Goal: Task Accomplishment & Management: Manage account settings

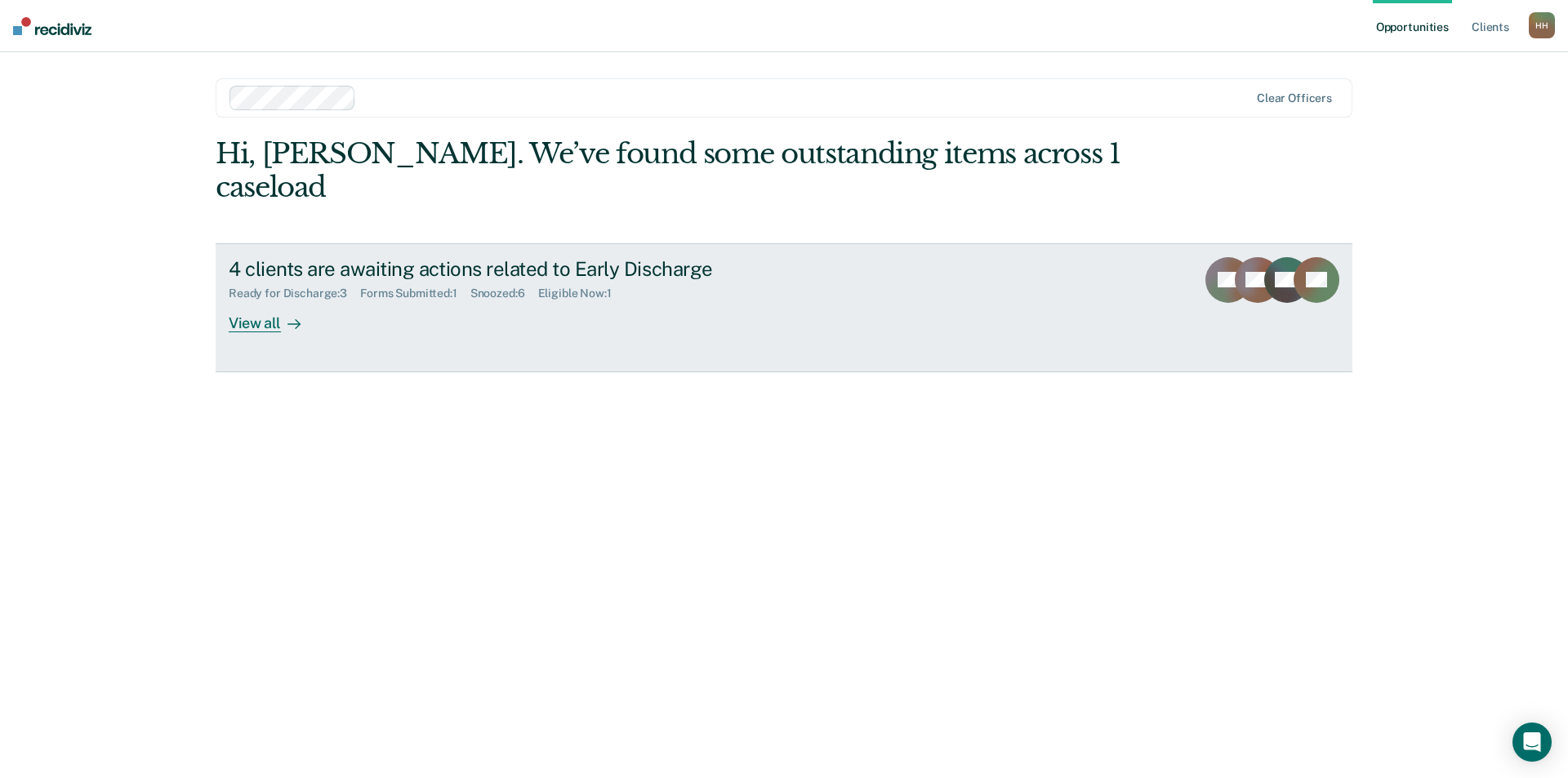
click at [259, 301] on div "View all" at bounding box center [274, 316] width 92 height 32
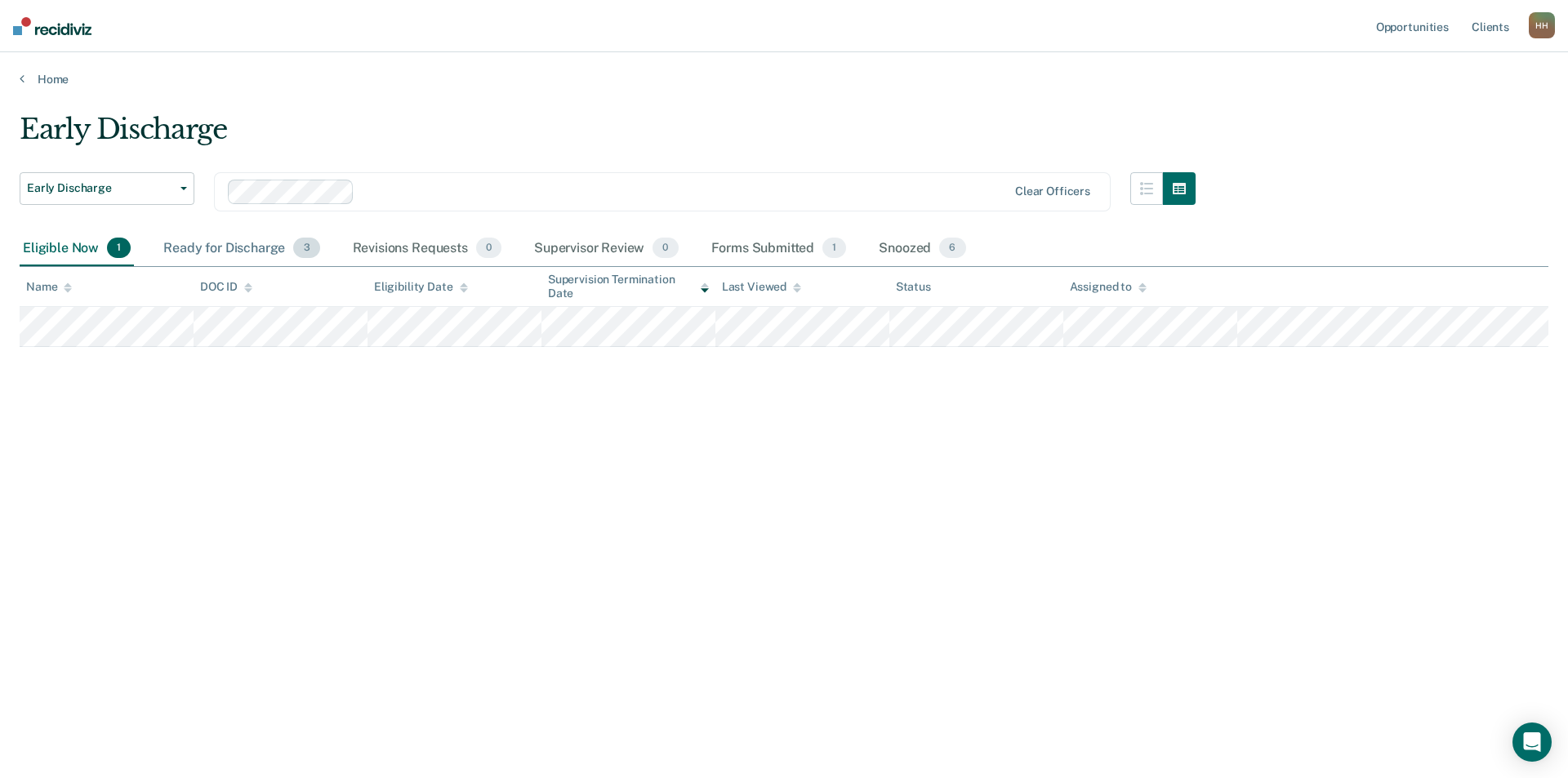
click at [228, 250] on div "Ready for Discharge 3" at bounding box center [241, 248] width 162 height 36
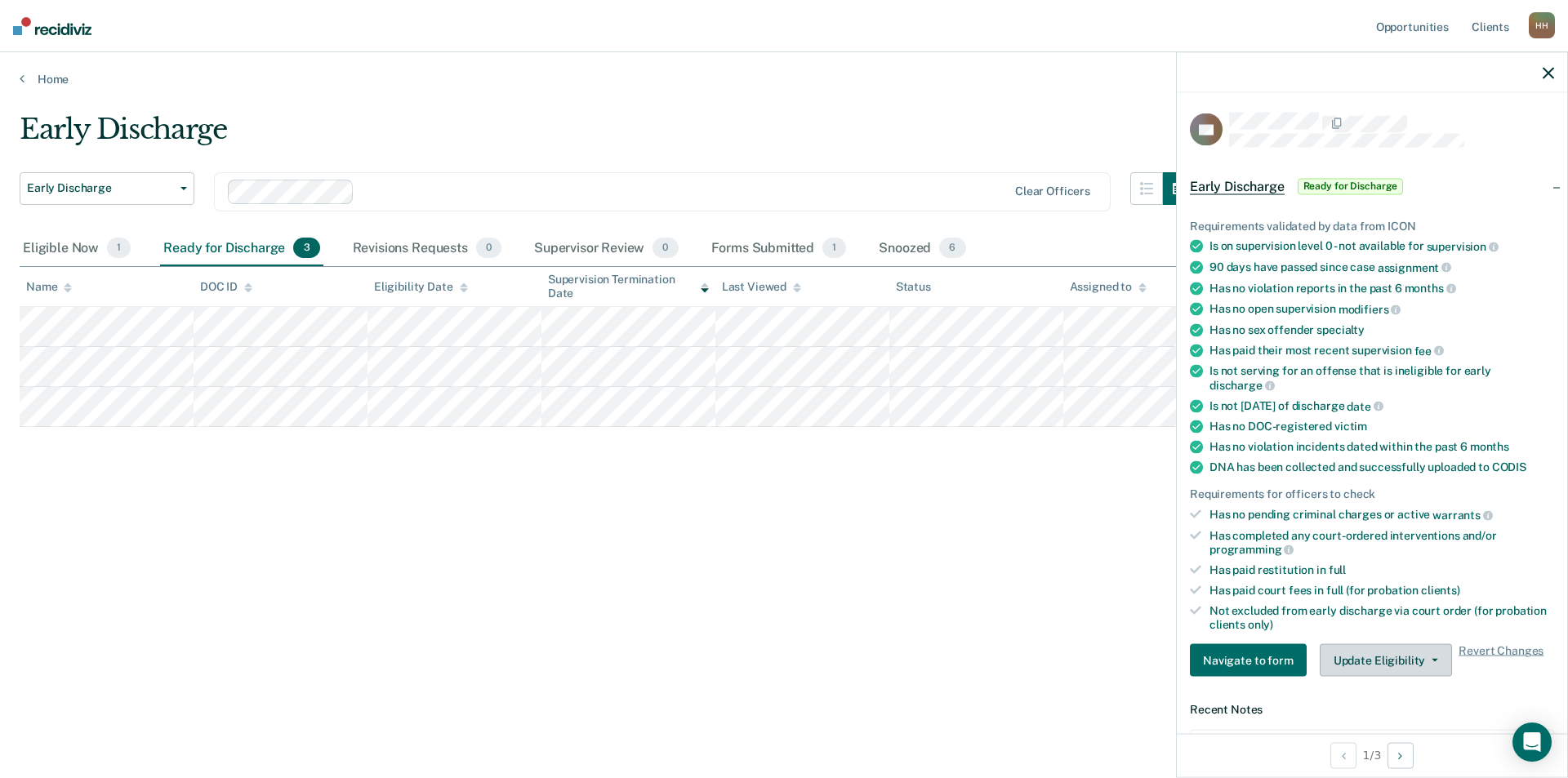
click at [1409, 661] on button "Update Eligibility" at bounding box center [1386, 661] width 132 height 33
click at [1370, 717] on button "Mark as Ineligible" at bounding box center [1399, 719] width 158 height 27
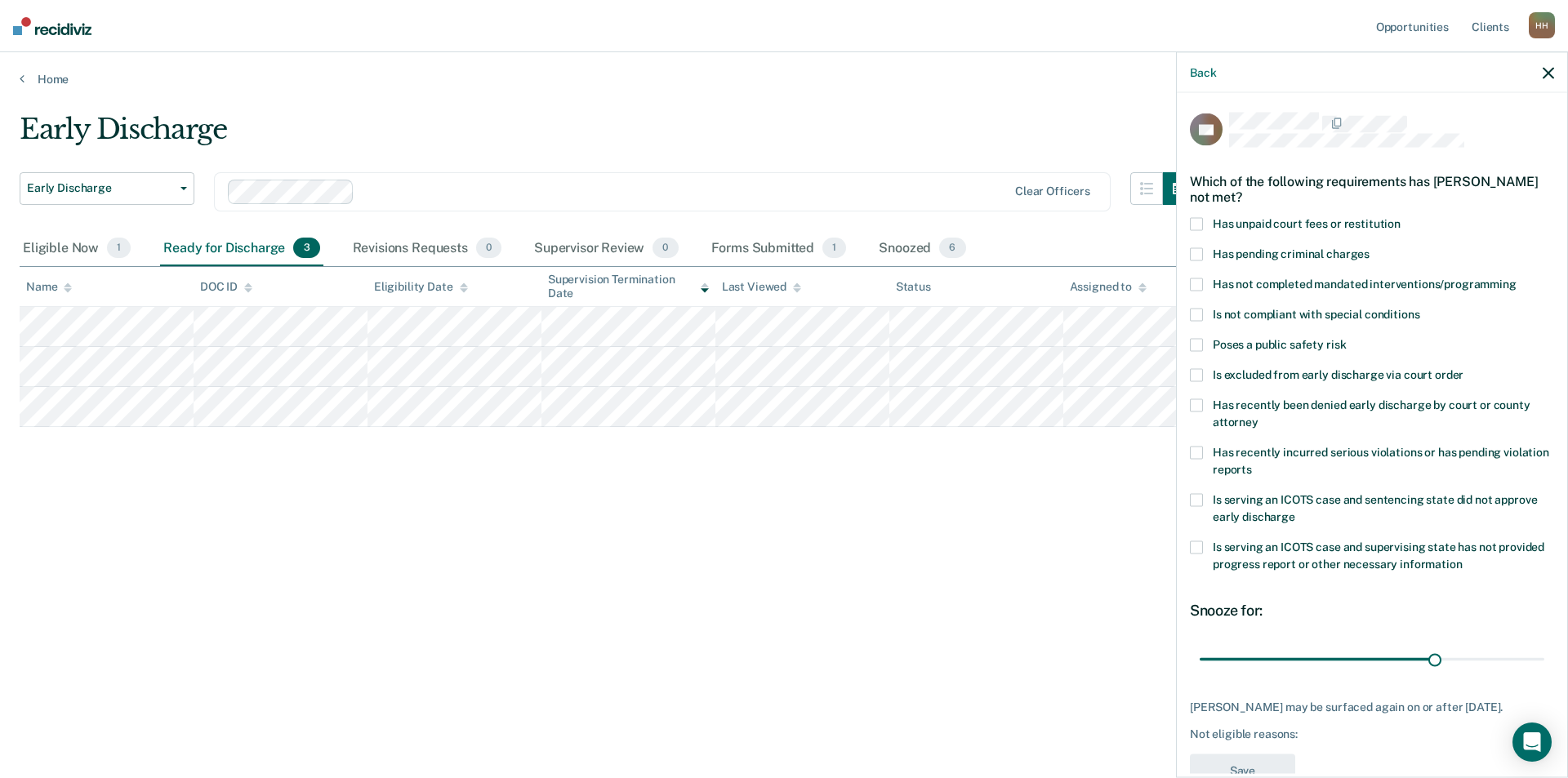
click at [1197, 251] on span at bounding box center [1197, 254] width 13 height 13
click at [1370, 247] on input "Has pending criminal charges" at bounding box center [1370, 247] width 0 height 0
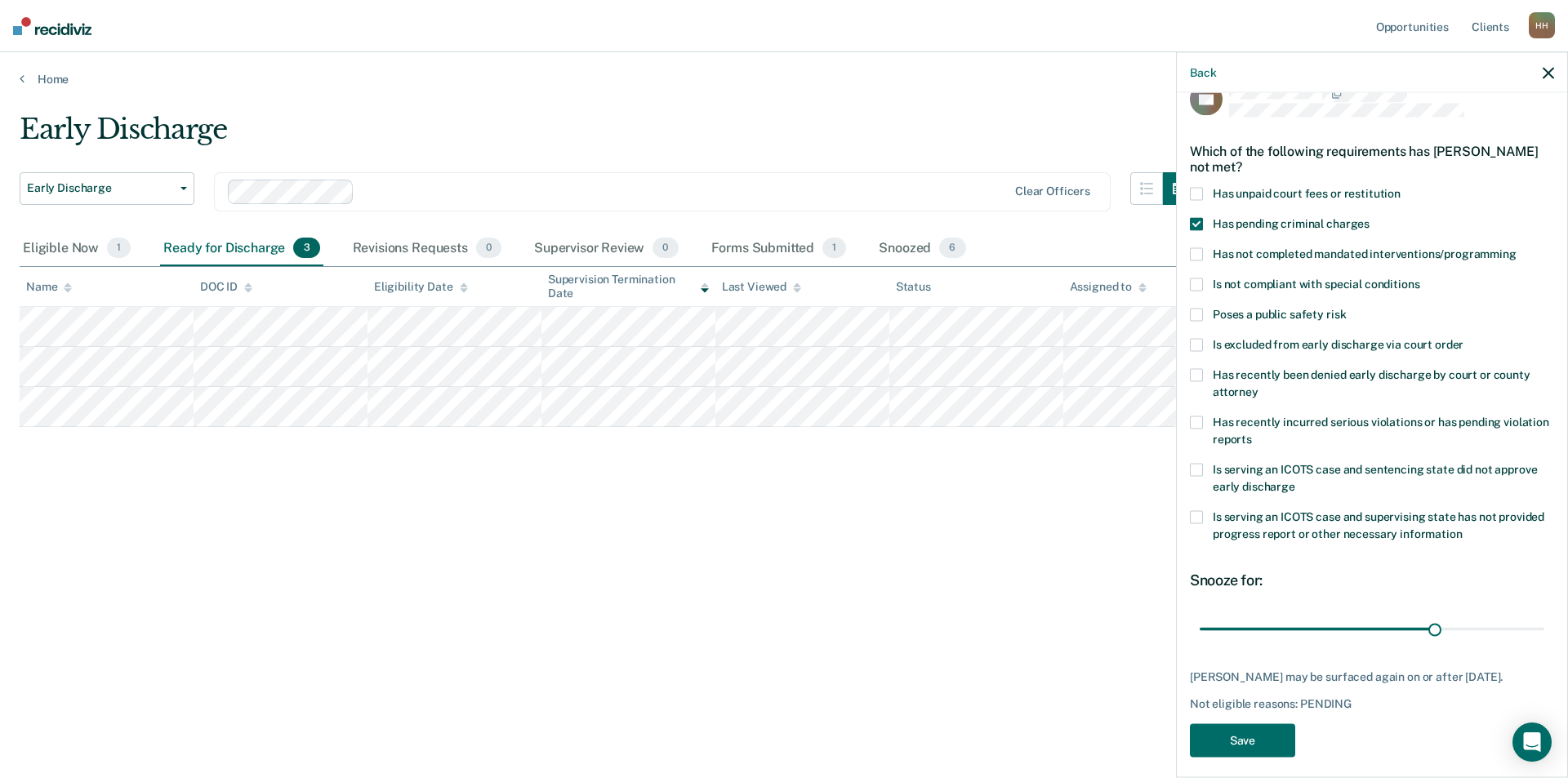
scroll to position [41, 0]
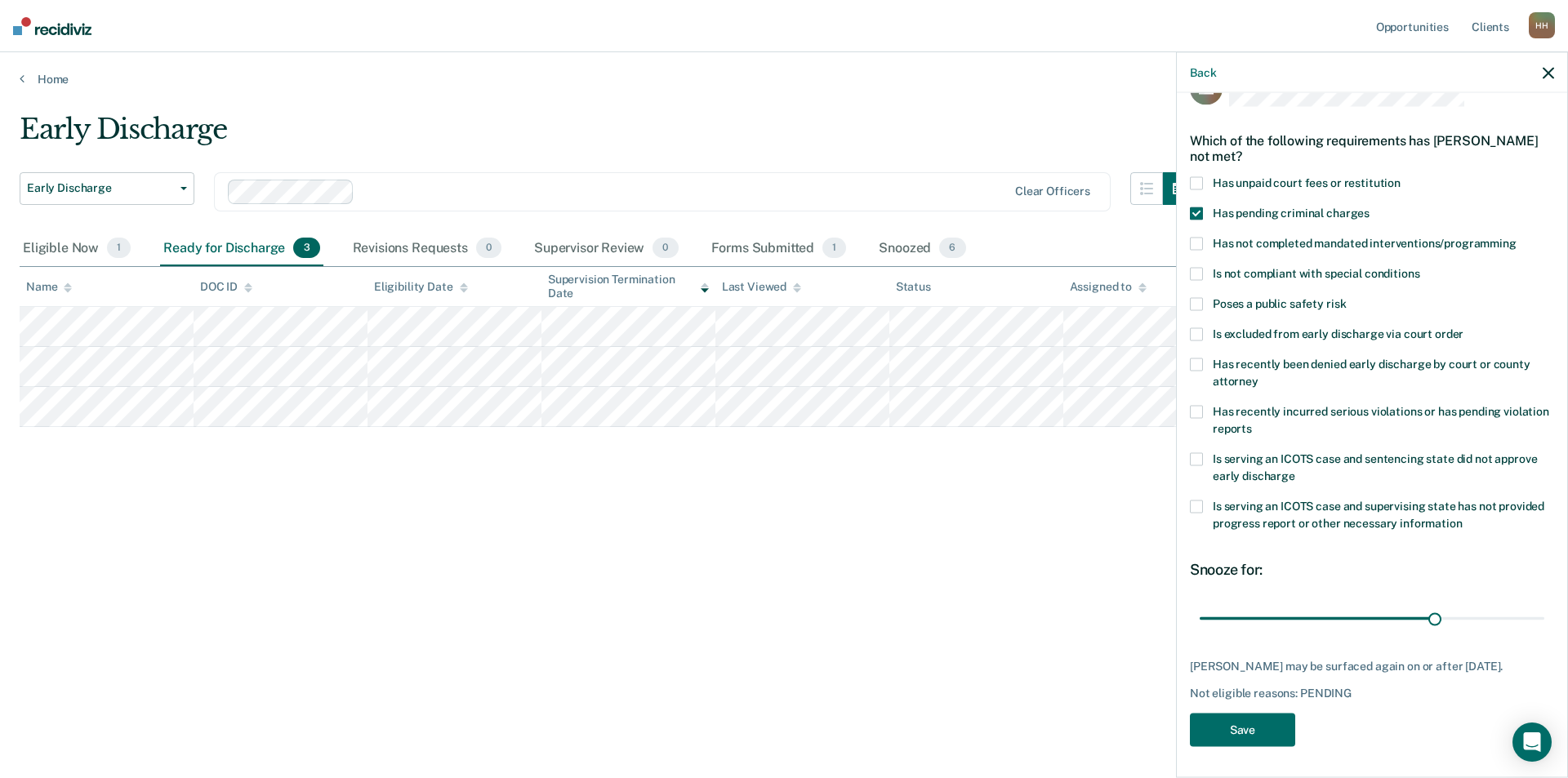
click at [1342, 686] on div "Not eligible reasons: PENDING" at bounding box center [1372, 693] width 364 height 14
click at [1219, 667] on div "Ciarra Settles may be surfaced again on or after October 11, 2025." at bounding box center [1372, 665] width 364 height 14
click at [1235, 661] on div "Ciarra Settles may be surfaced again on or after October 11, 2025." at bounding box center [1372, 665] width 364 height 14
click at [1284, 675] on div "Ciarra Settles may be surfaced again on or after October 11, 2025. Not eligible…" at bounding box center [1372, 679] width 364 height 41
click at [1308, 681] on div "Ciarra Settles may be surfaced again on or after October 11, 2025. Not eligible…" at bounding box center [1372, 679] width 364 height 41
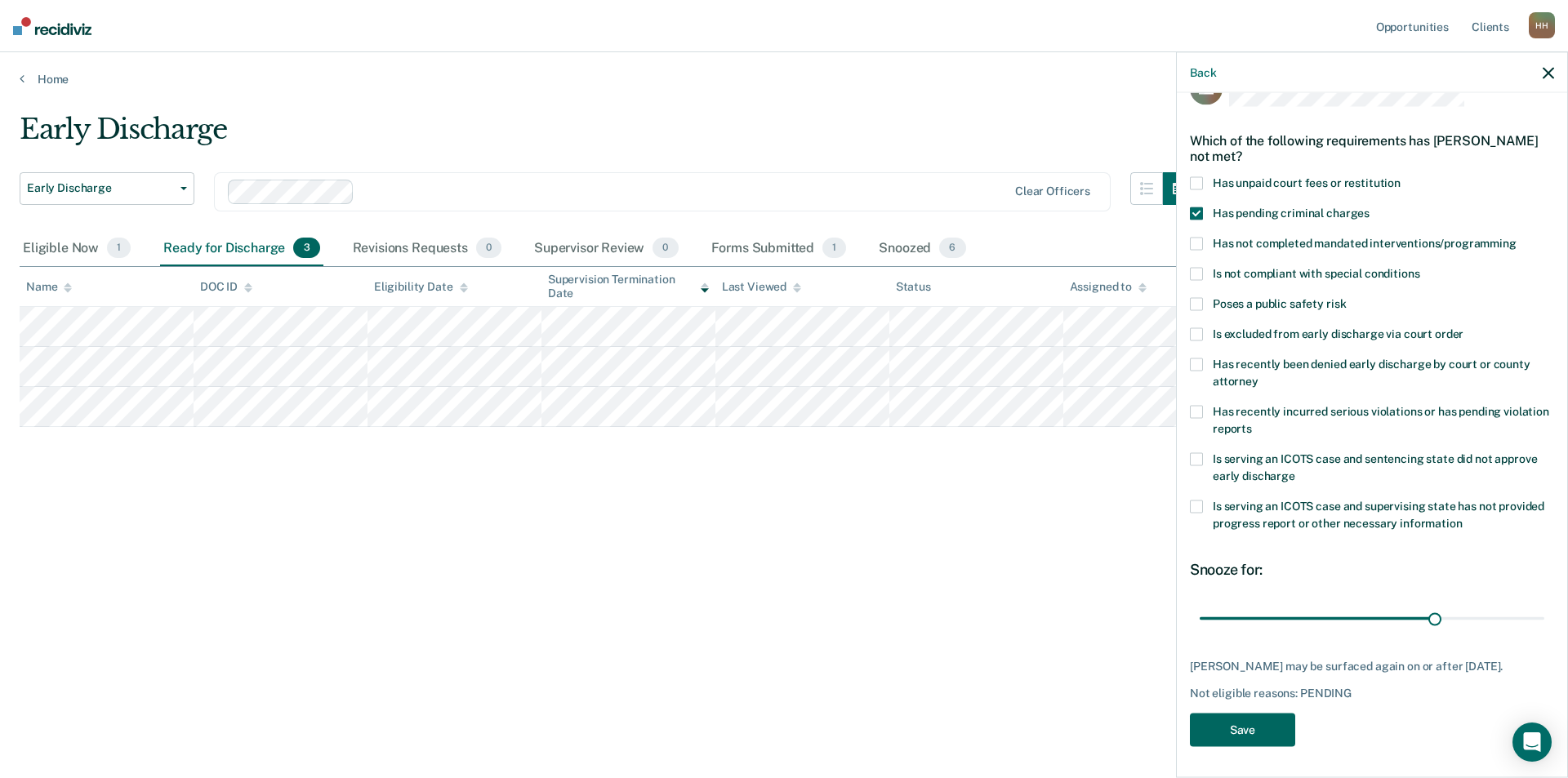
click at [1242, 736] on button "Save" at bounding box center [1242, 729] width 105 height 34
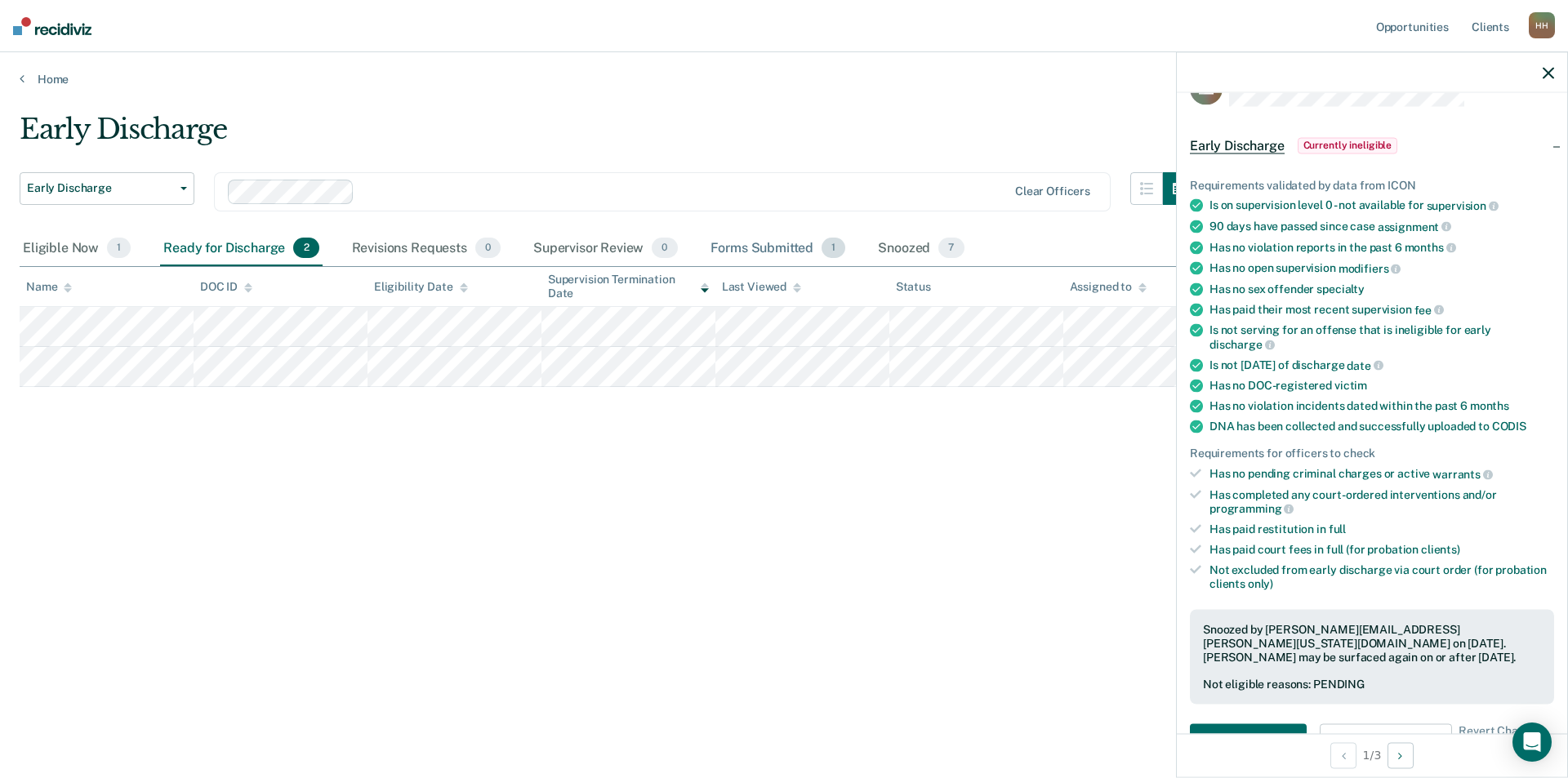
click at [756, 248] on div "Forms Submitted 1" at bounding box center [778, 248] width 142 height 36
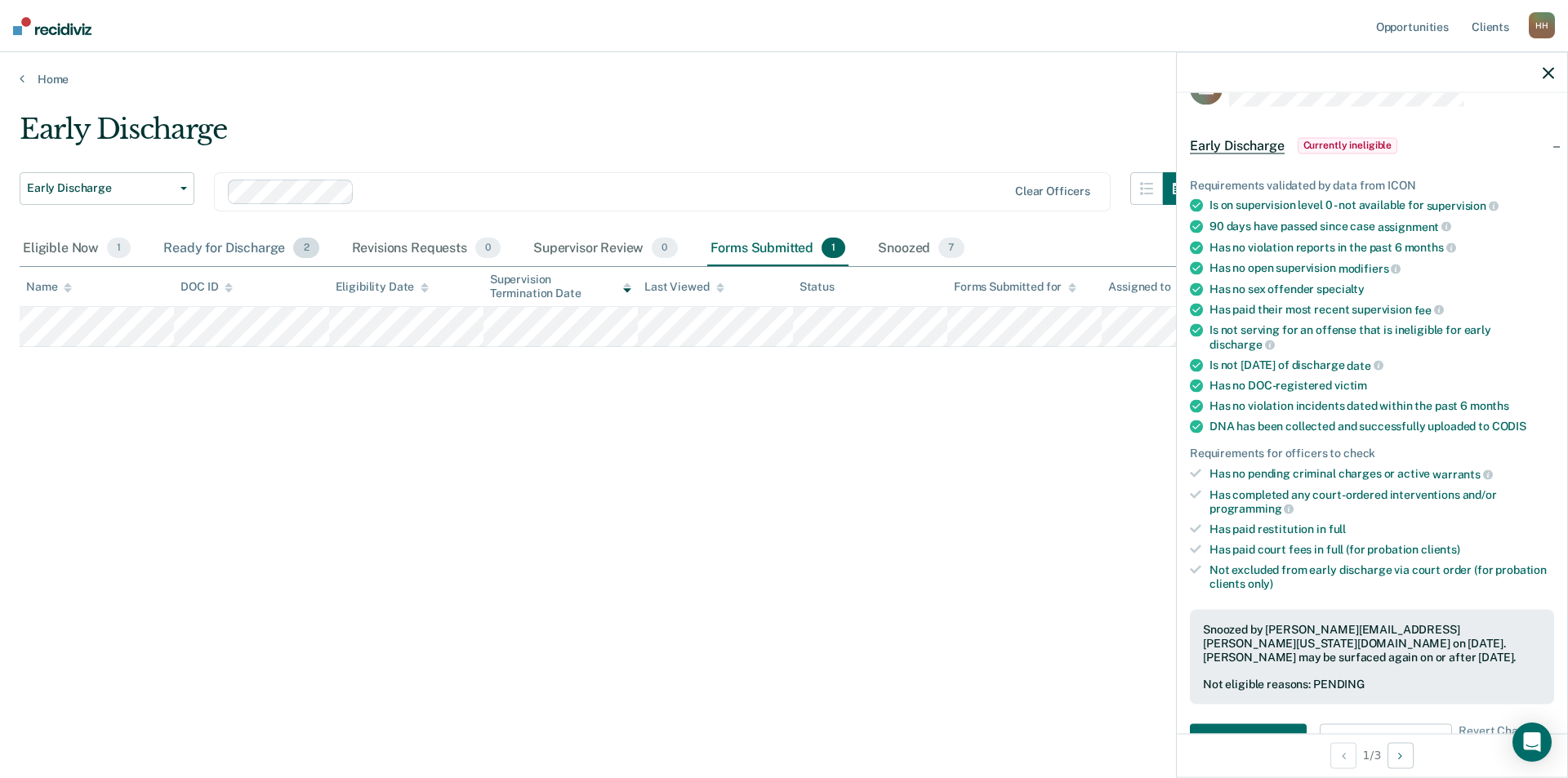
click at [241, 244] on div "Ready for Discharge 2" at bounding box center [241, 248] width 161 height 36
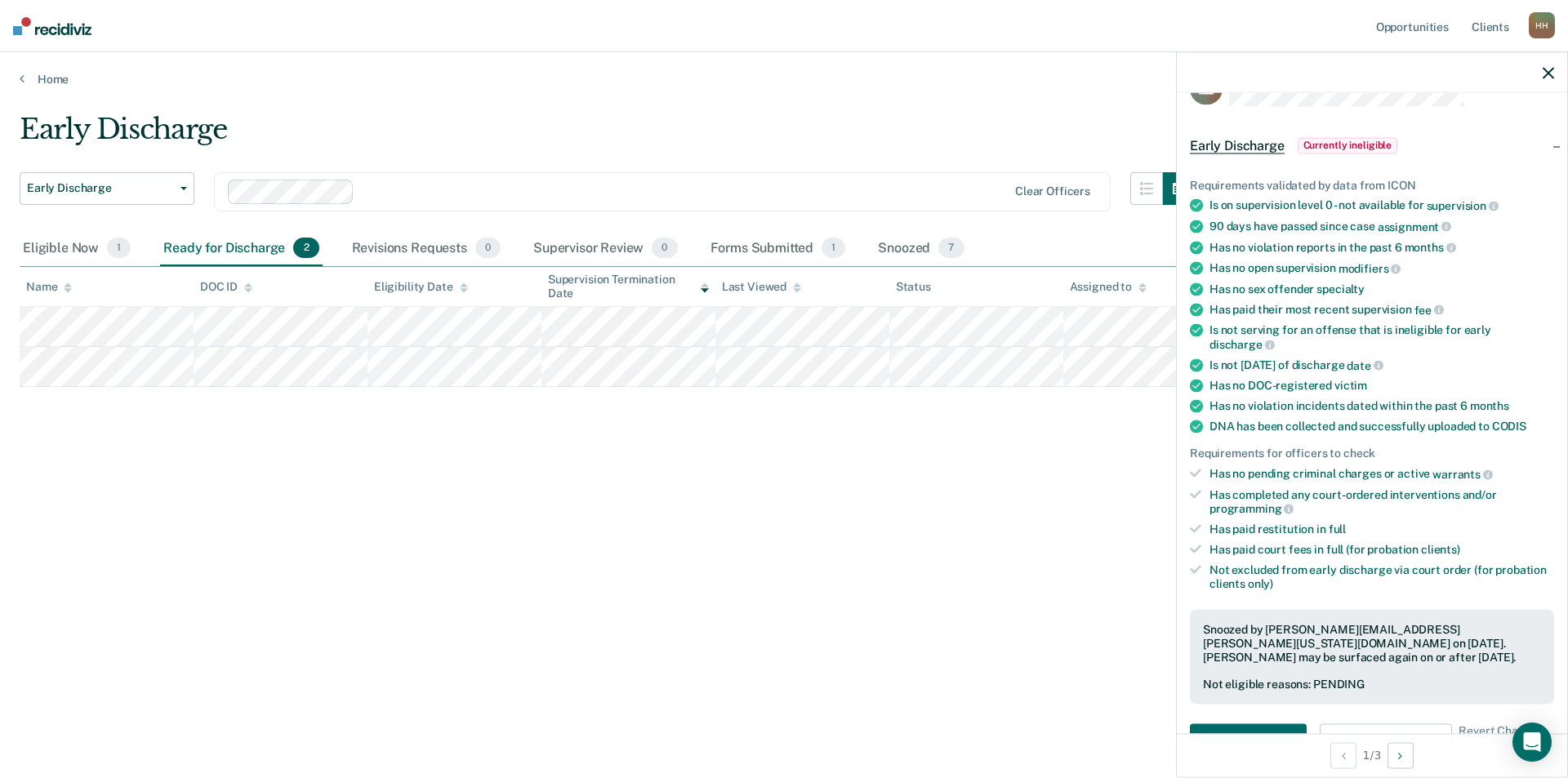
click at [528, 526] on div "Early Discharge Early Discharge Early Discharge Clear officers Eligible Now 1 R…" at bounding box center [784, 384] width 1529 height 542
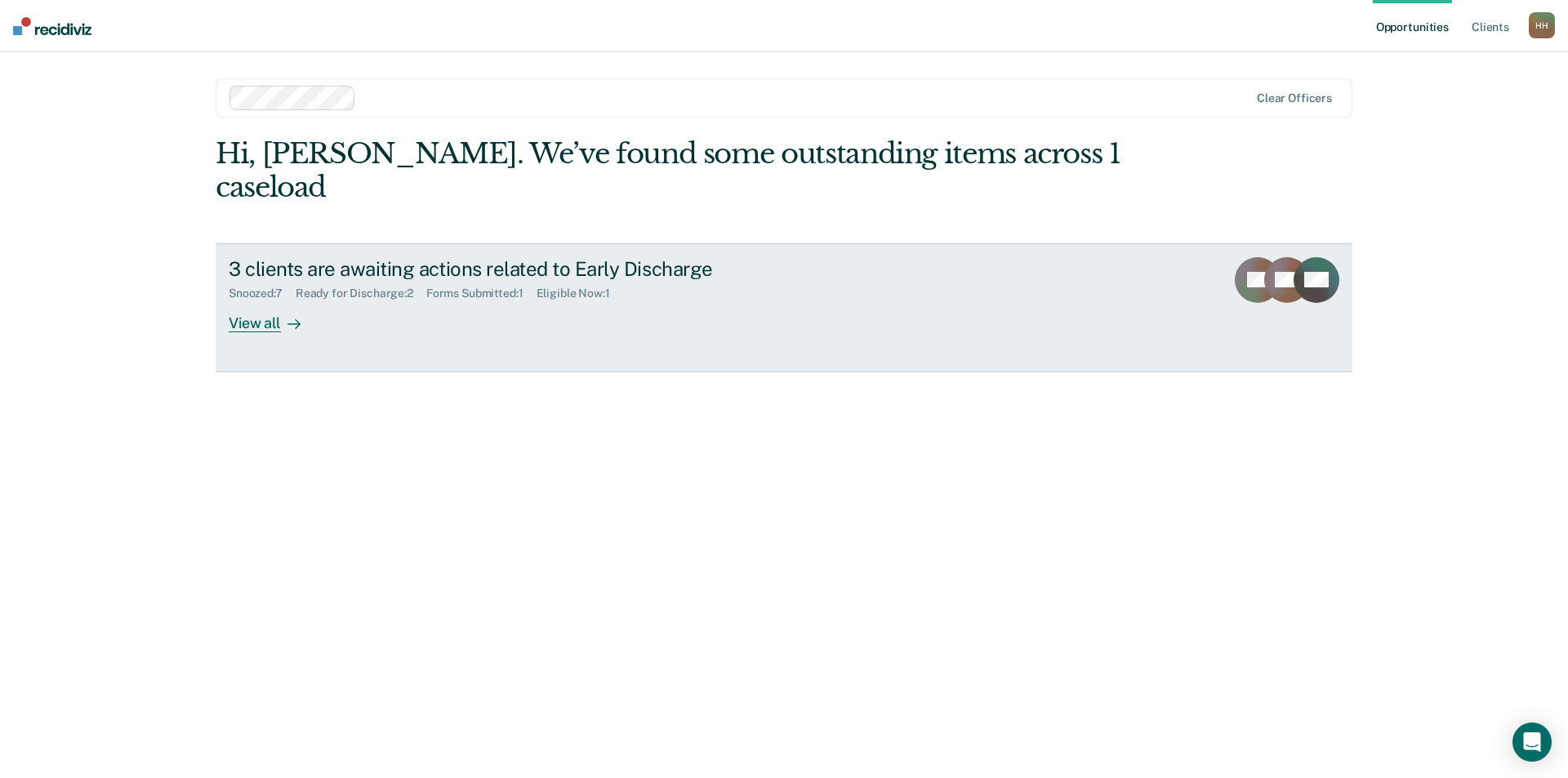
click at [252, 301] on div "View all" at bounding box center [274, 316] width 92 height 32
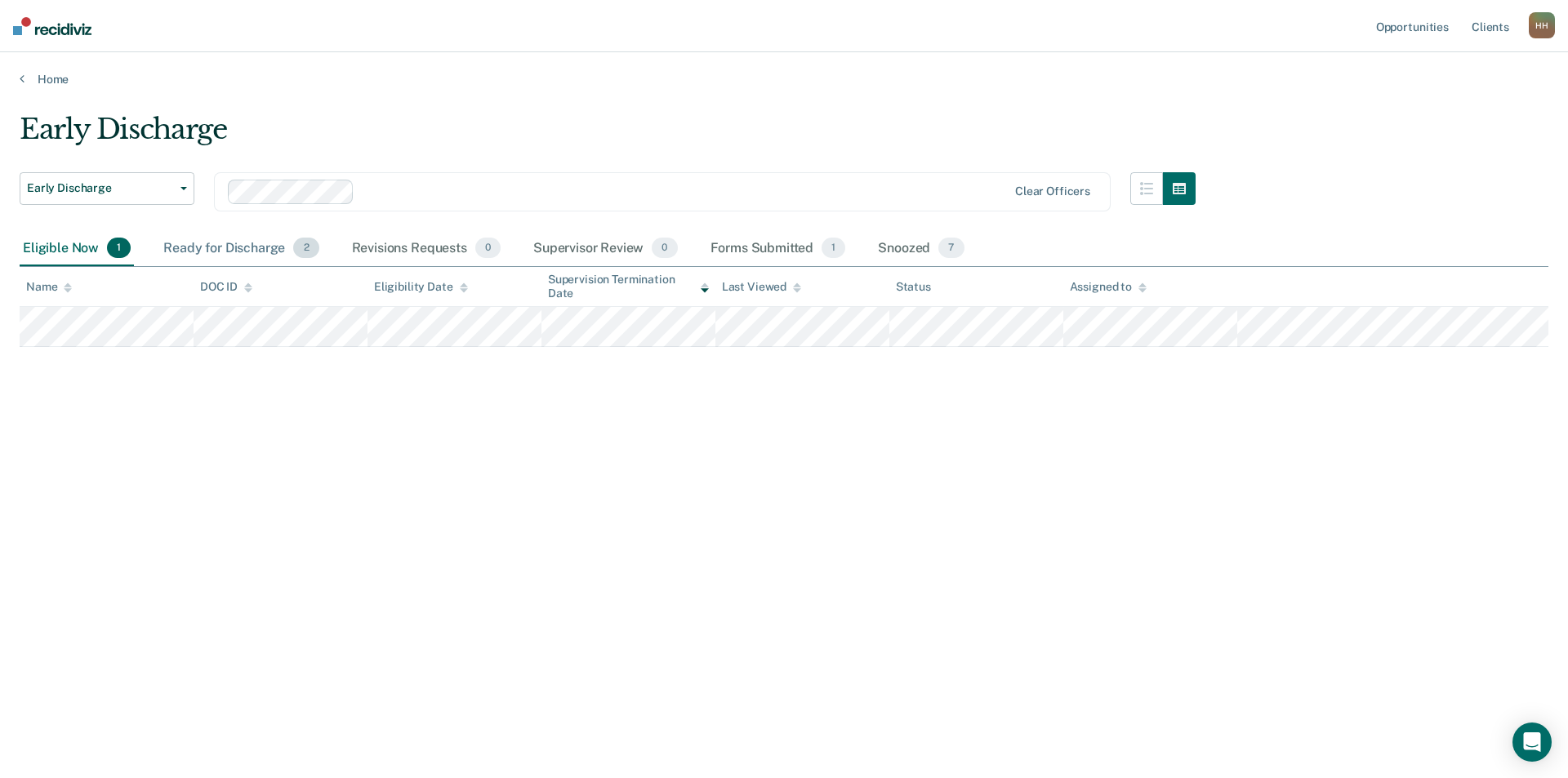
click at [212, 248] on div "Ready for Discharge 2" at bounding box center [241, 248] width 161 height 36
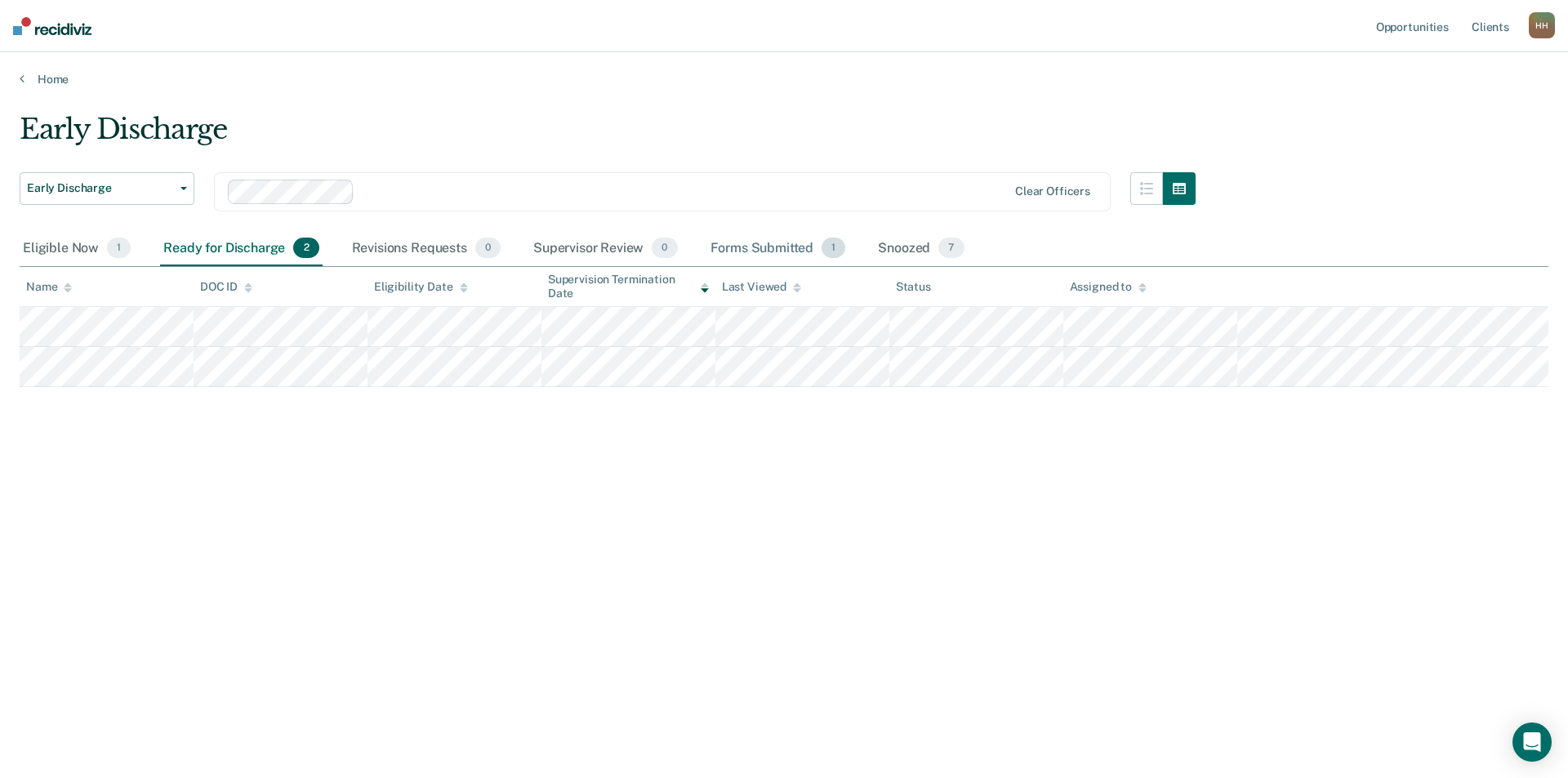
click at [759, 245] on div "Forms Submitted 1" at bounding box center [778, 248] width 142 height 36
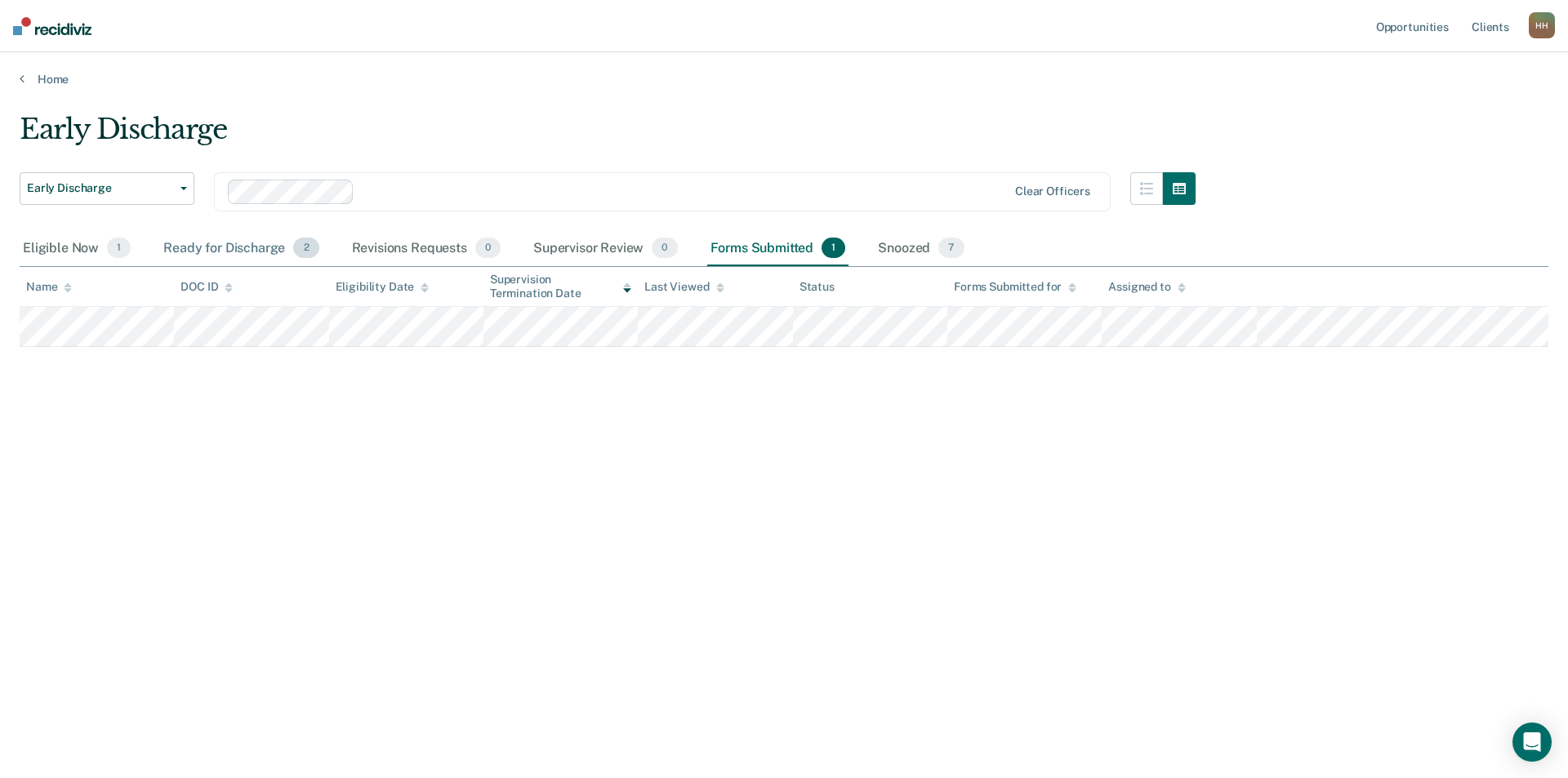
click at [201, 249] on div "Ready for Discharge 2" at bounding box center [241, 248] width 161 height 36
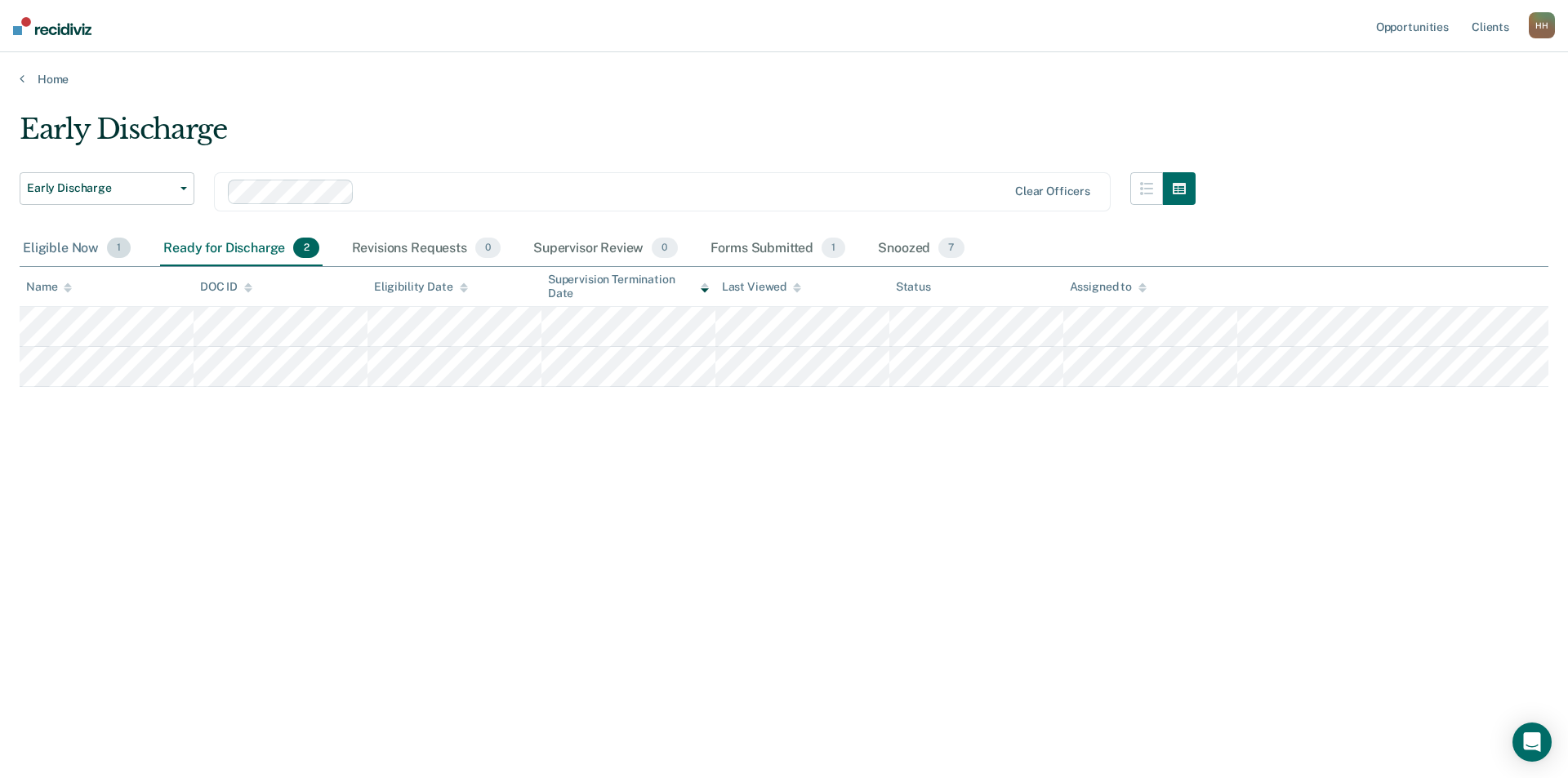
click at [52, 247] on div "Eligible Now 1" at bounding box center [76, 248] width 115 height 36
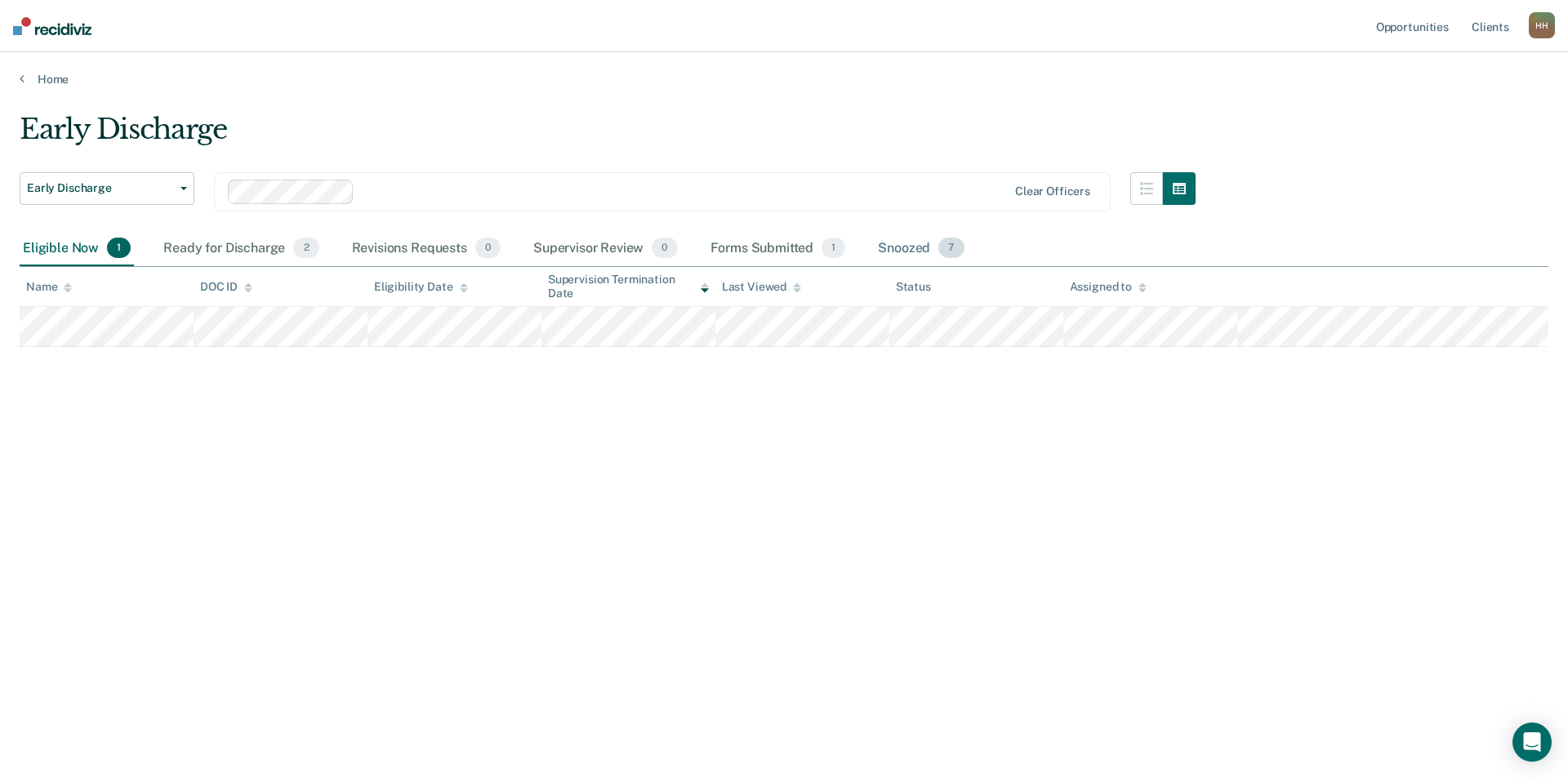
click at [910, 247] on div "Snoozed 7" at bounding box center [921, 248] width 93 height 36
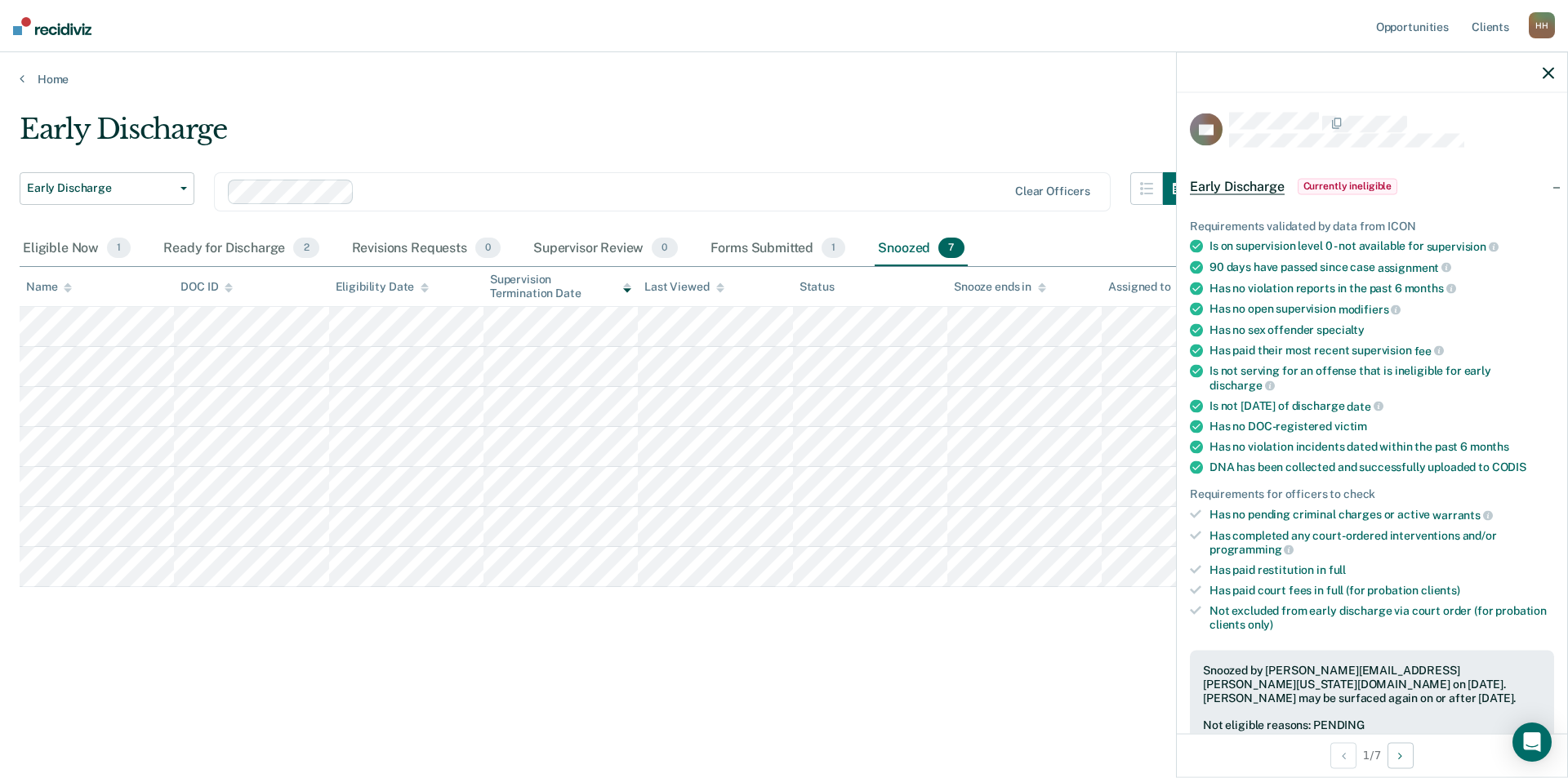
click at [1551, 71] on icon "button" at bounding box center [1549, 72] width 11 height 11
